Goal: Information Seeking & Learning: Learn about a topic

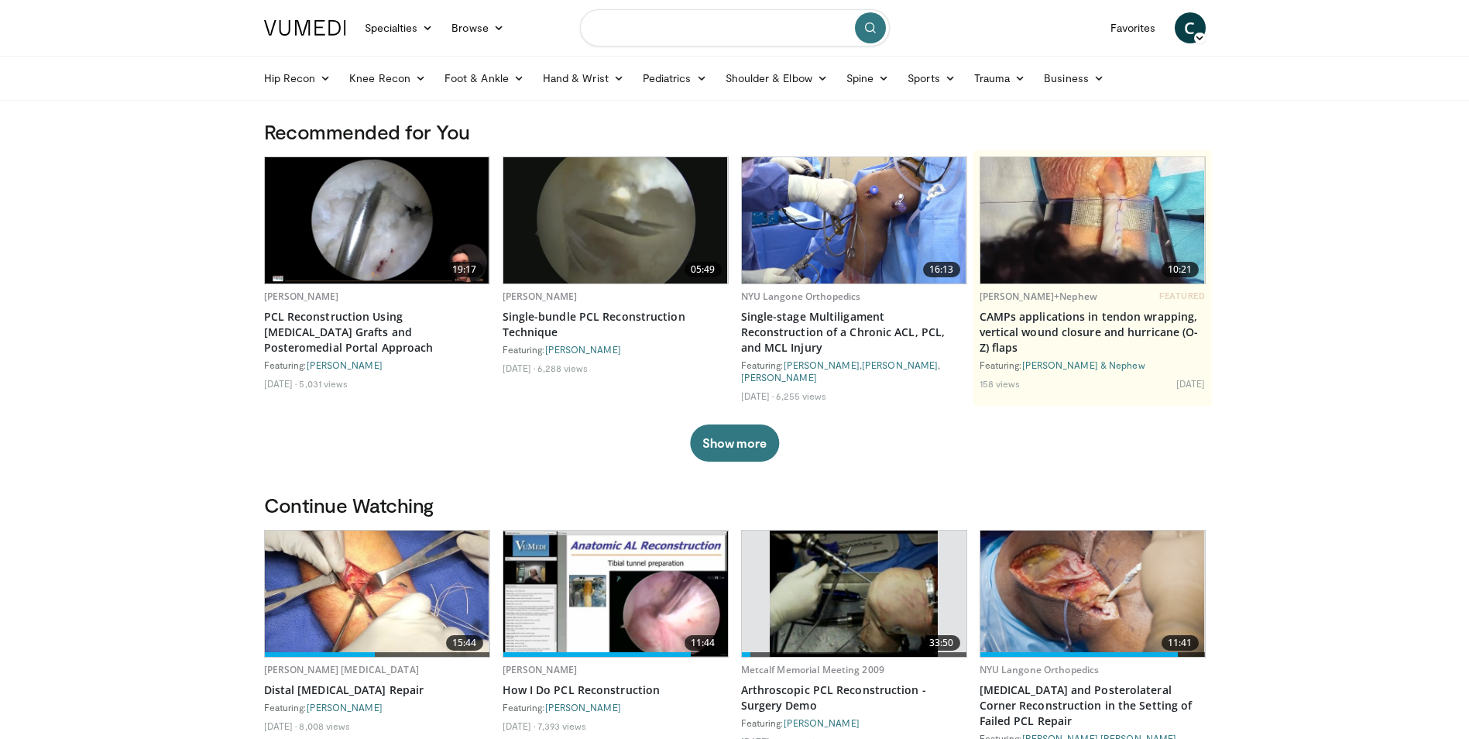
click at [711, 26] on input "Search topics, interventions" at bounding box center [735, 27] width 310 height 37
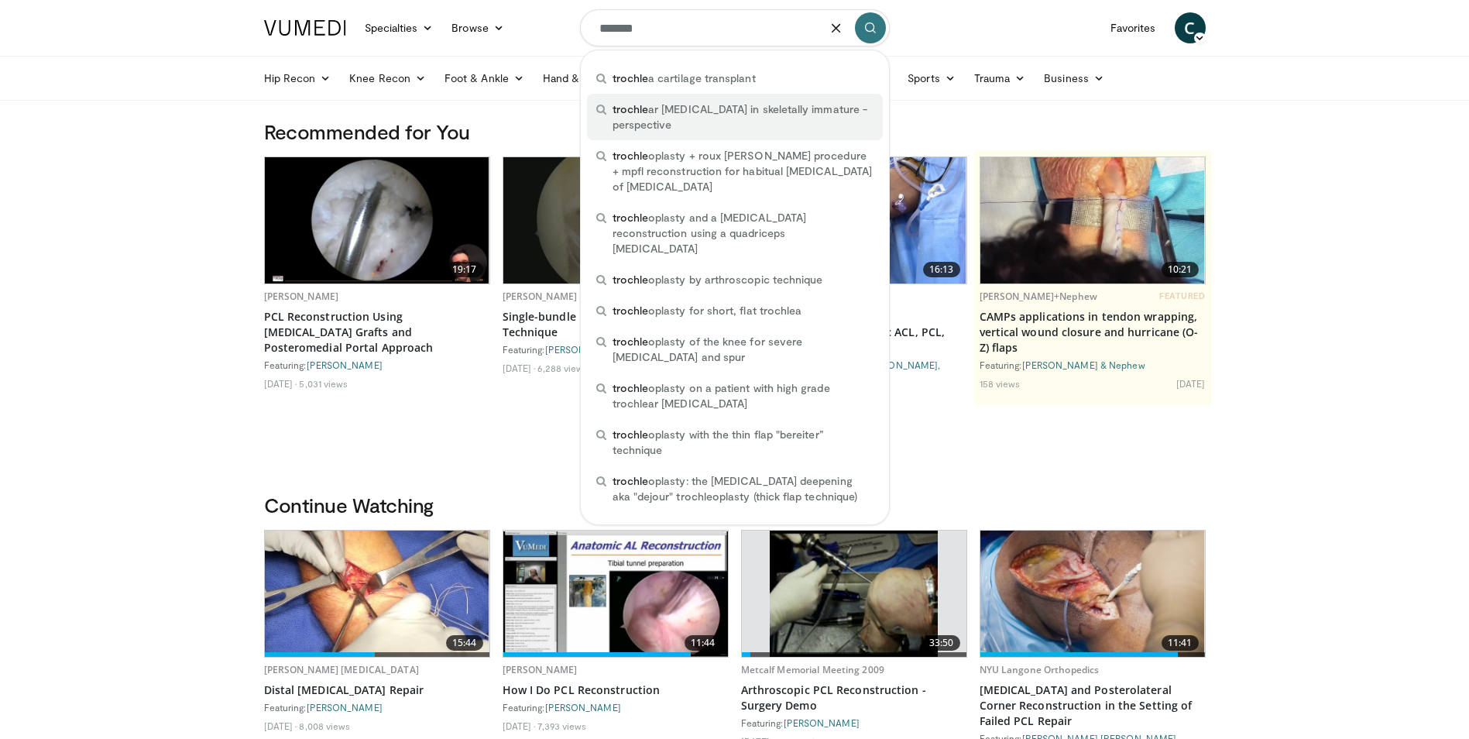
click at [705, 115] on span "trochle ar dysplasia in skeletally immature - perspective" at bounding box center [742, 116] width 261 height 31
type input "**********"
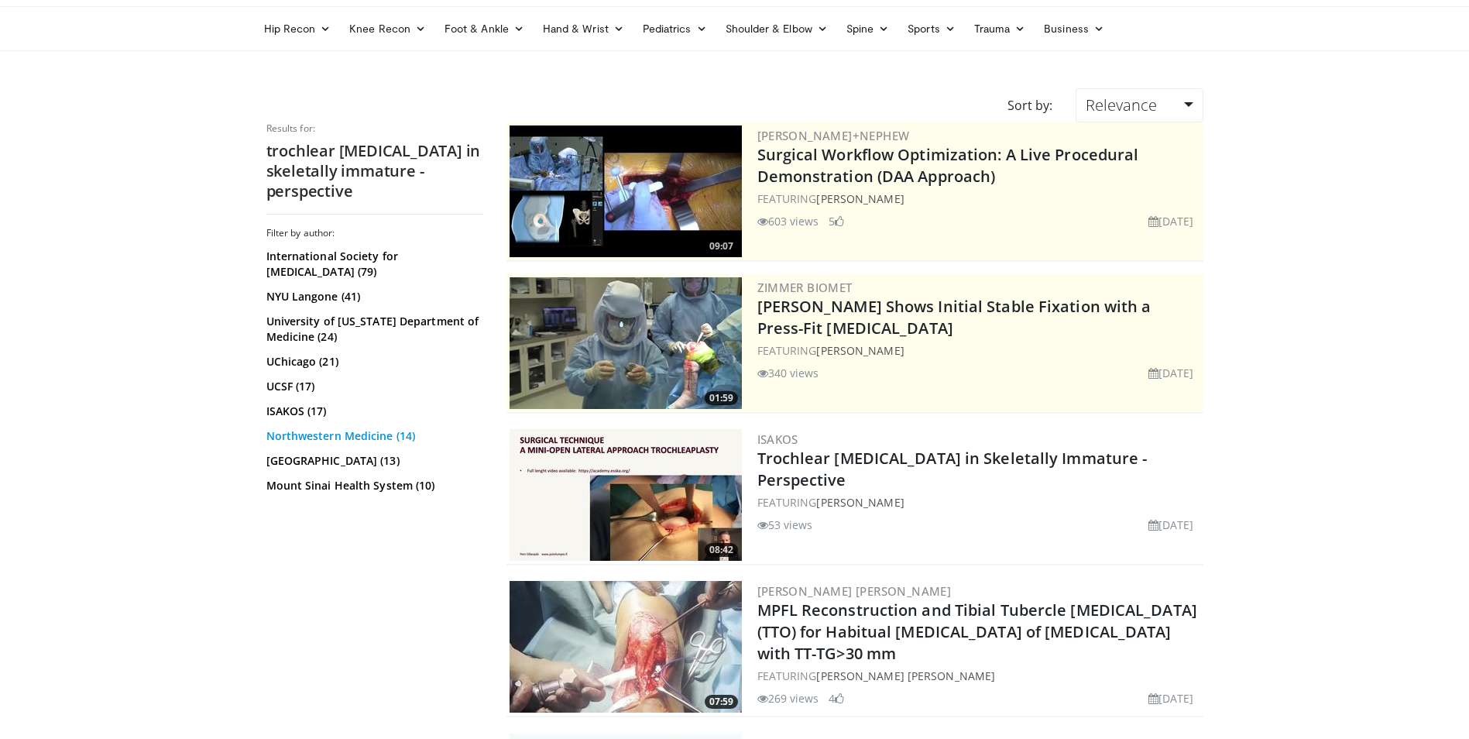
scroll to position [77, 0]
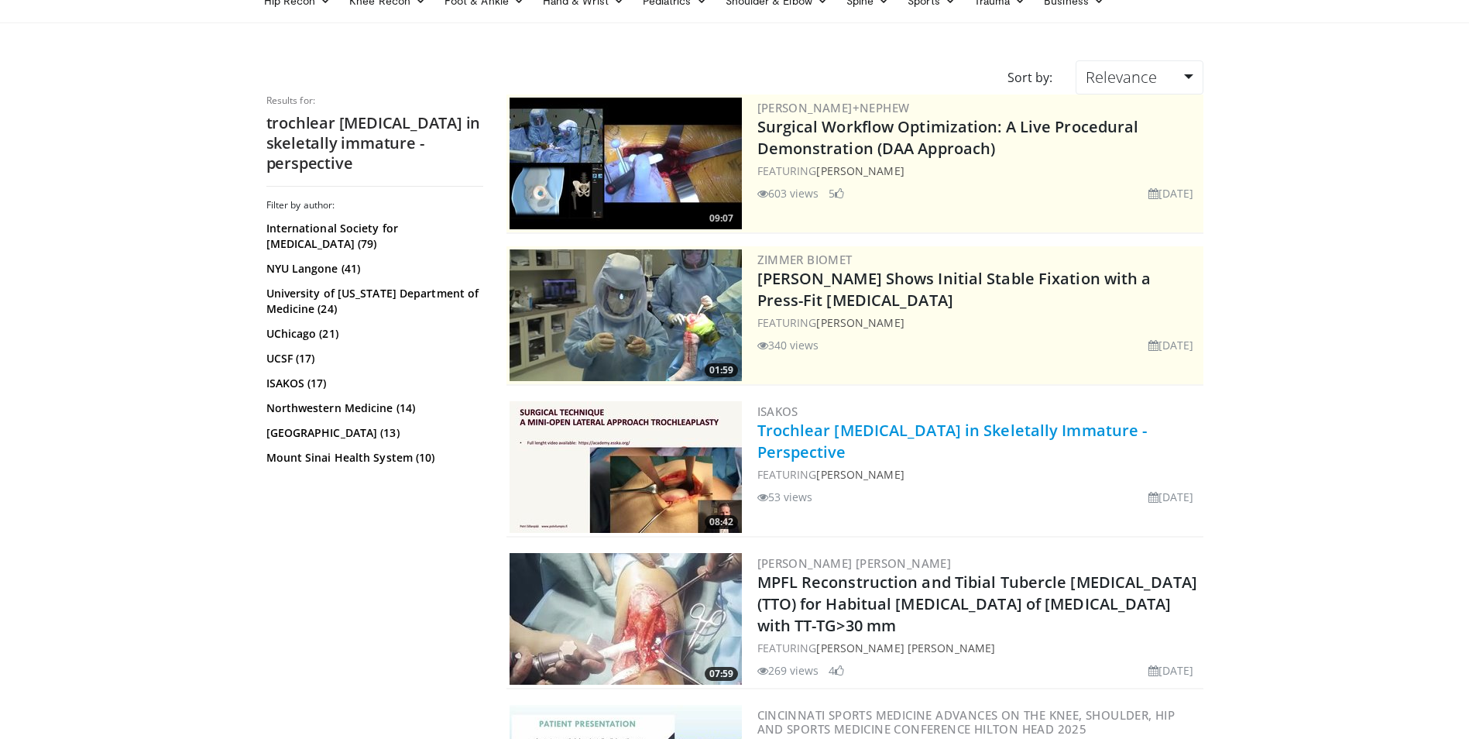
click at [857, 434] on link "Trochlear [MEDICAL_DATA] in Skeletally Immature - Perspective" at bounding box center [952, 441] width 390 height 43
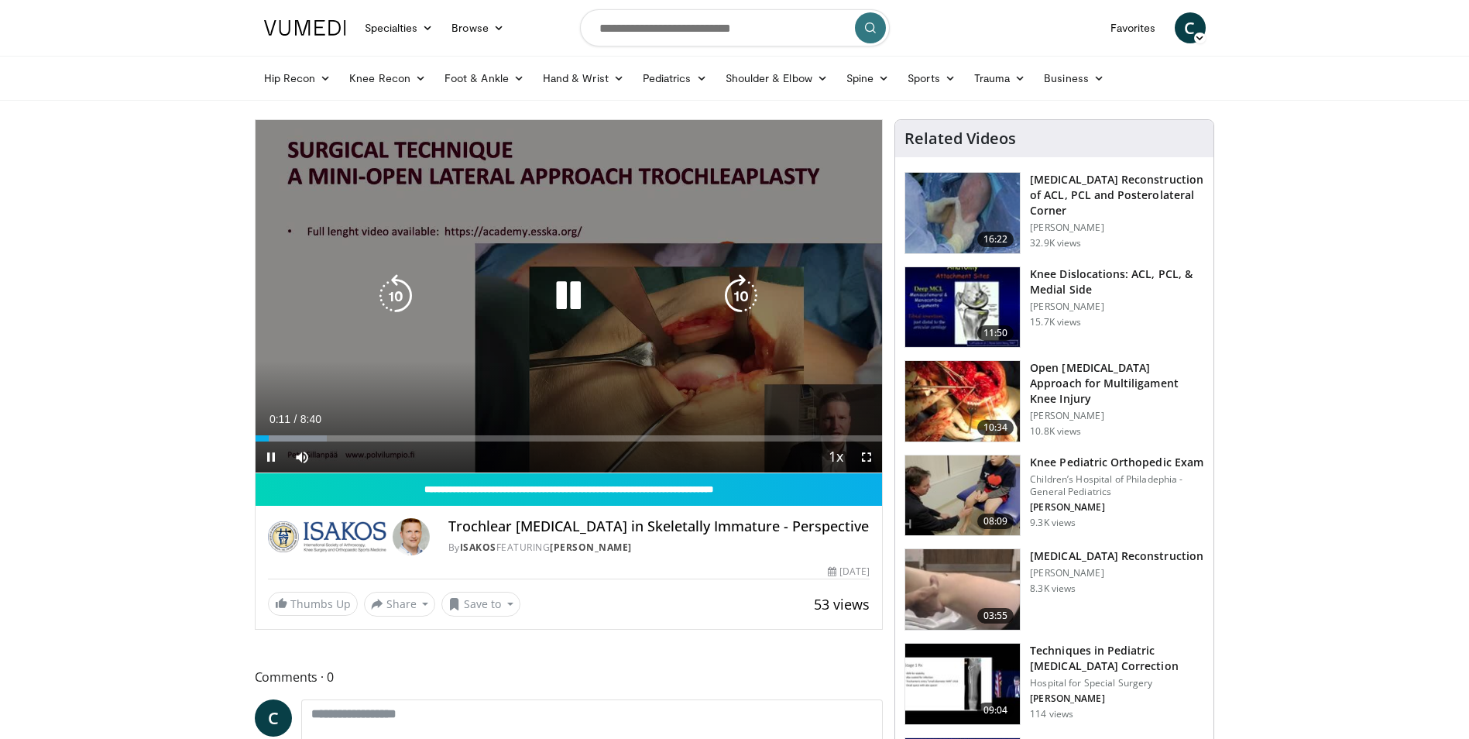
click at [564, 296] on icon "Video Player" at bounding box center [568, 295] width 43 height 43
